Goal: Check status: Check status

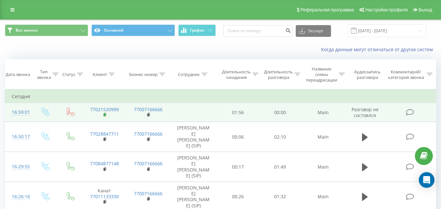
click at [105, 112] on icon at bounding box center [105, 114] width 4 height 5
